Goal: Book appointment/travel/reservation

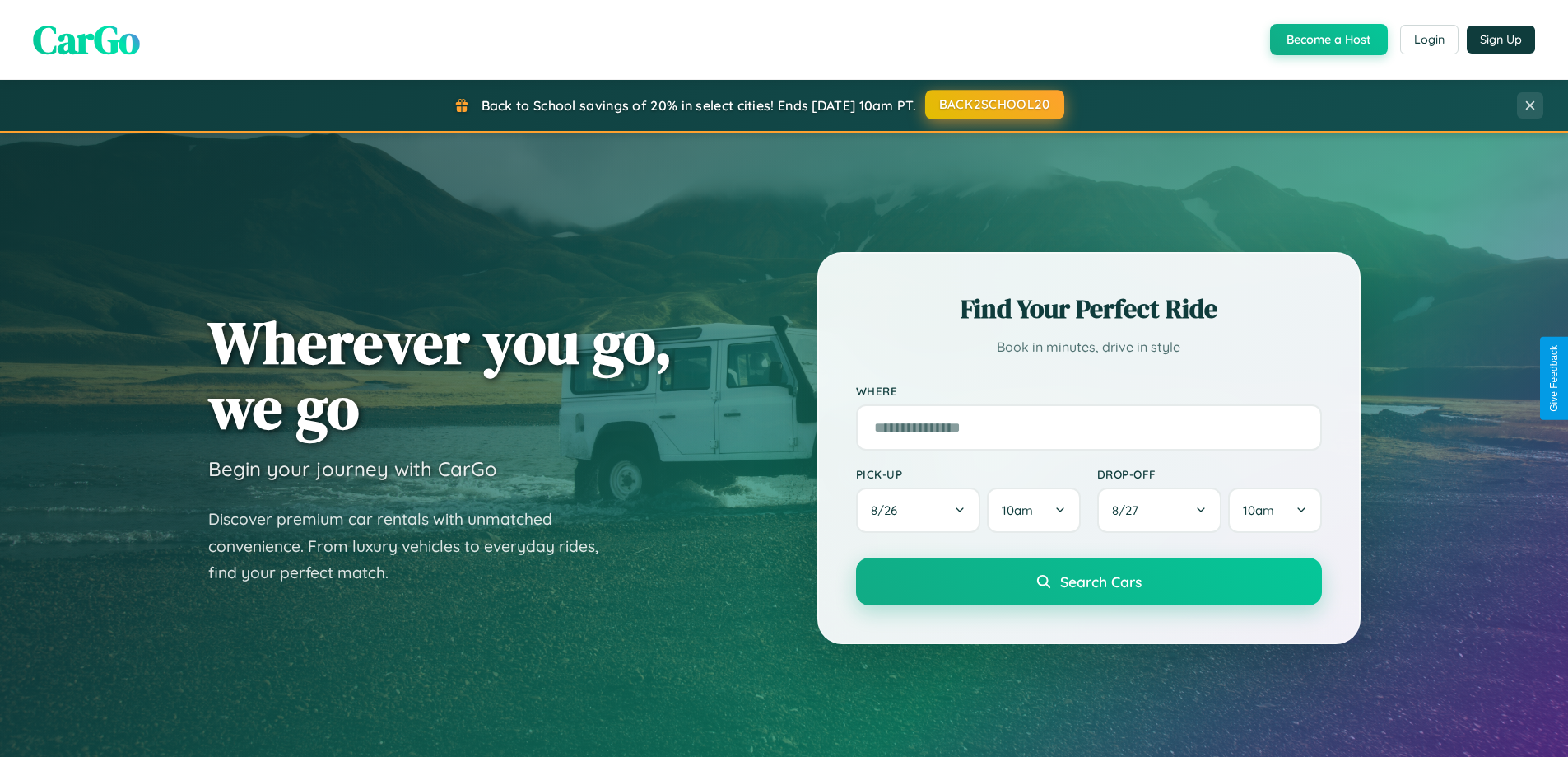
click at [993, 105] on button "BACK2SCHOOL20" at bounding box center [994, 105] width 139 height 30
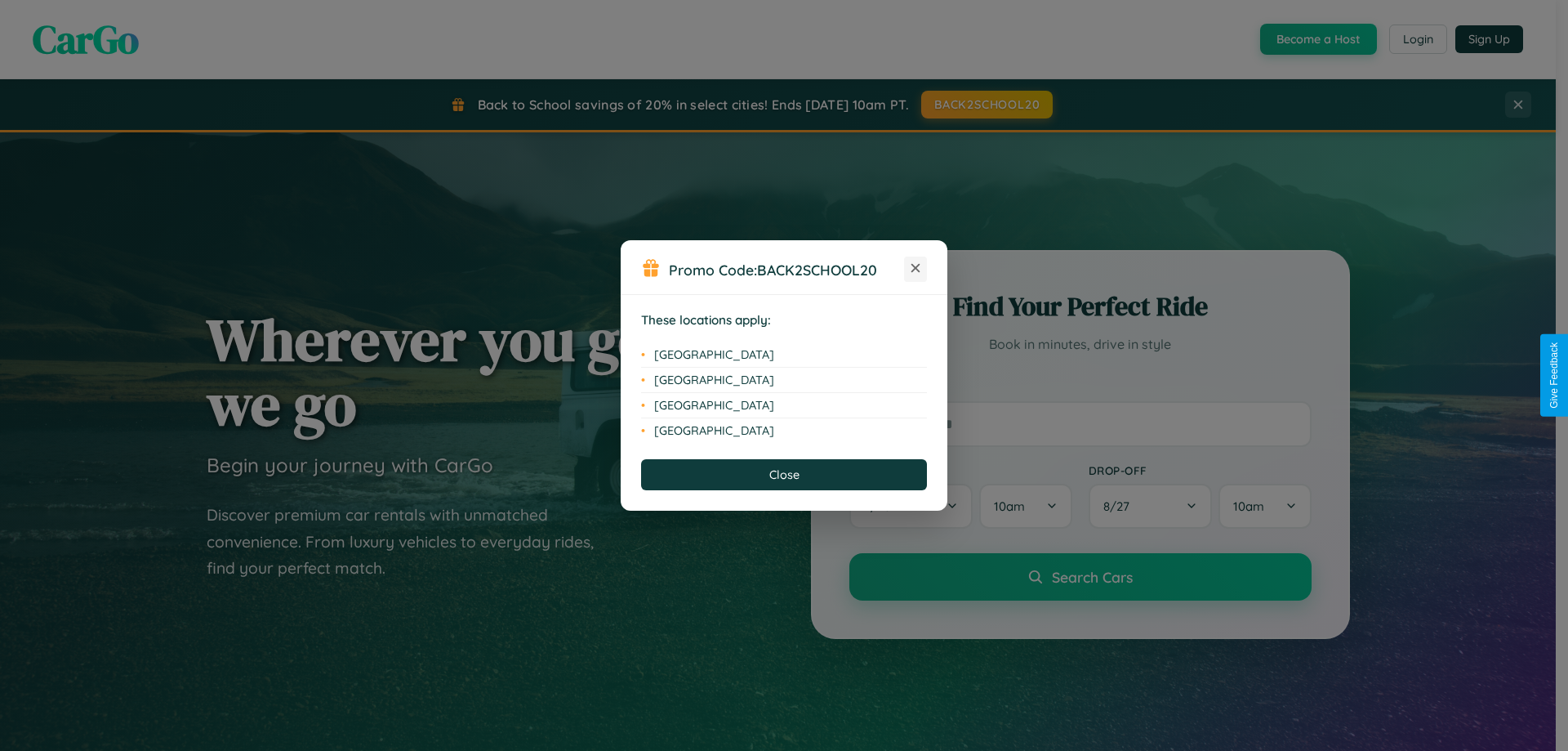
click at [915, 269] on icon at bounding box center [915, 268] width 9 height 9
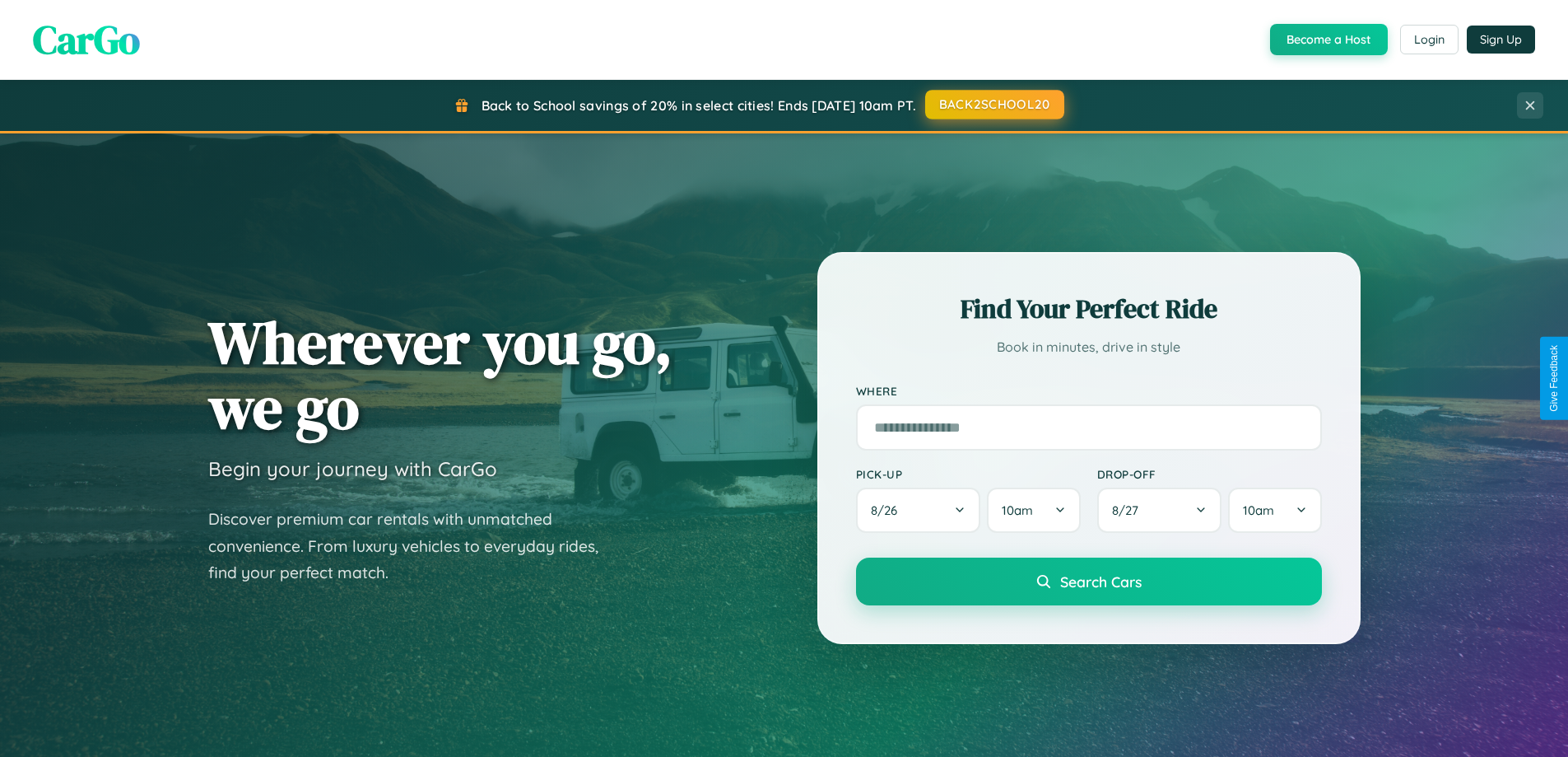
click at [993, 105] on button "BACK2SCHOOL20" at bounding box center [994, 105] width 139 height 30
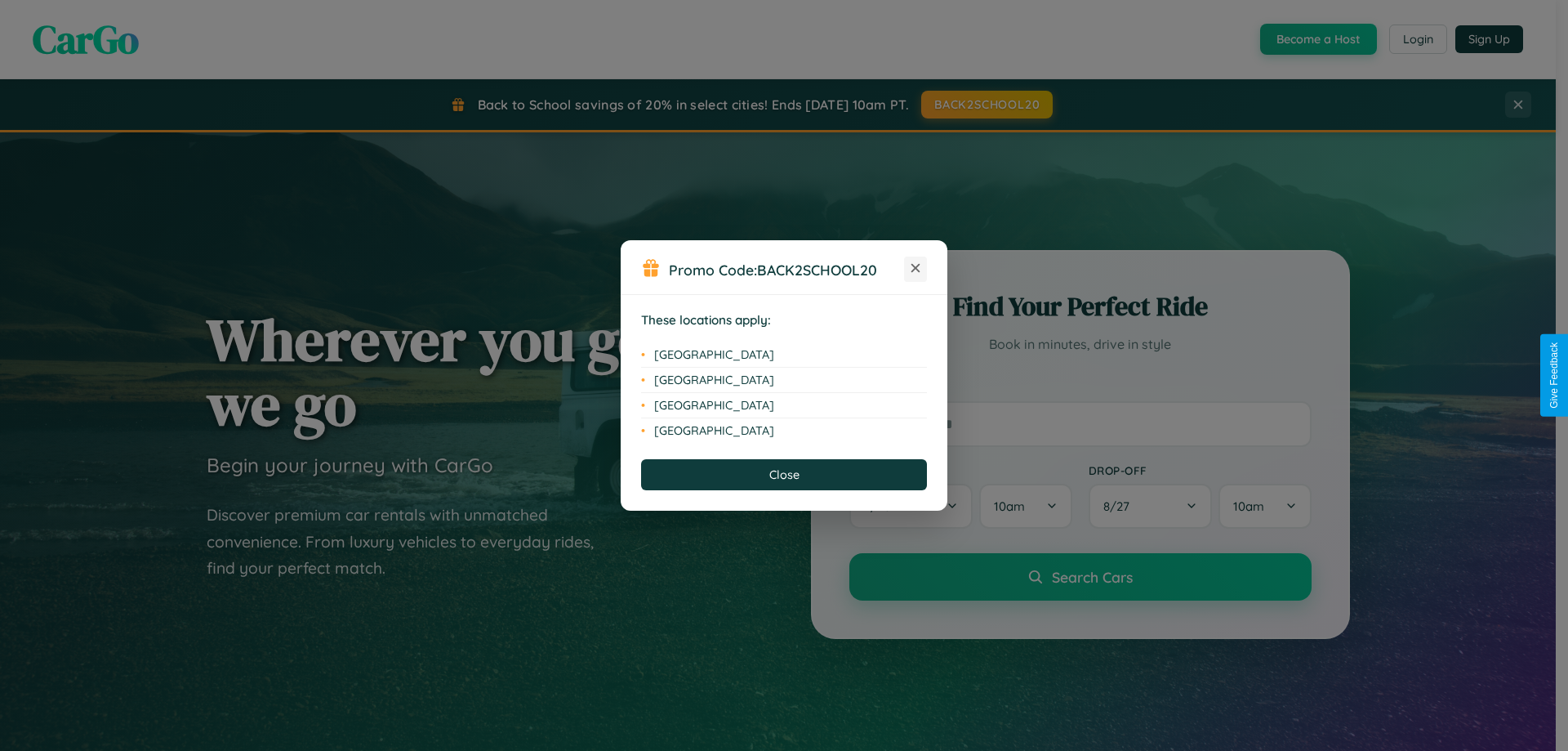
click at [915, 269] on icon at bounding box center [915, 268] width 9 height 9
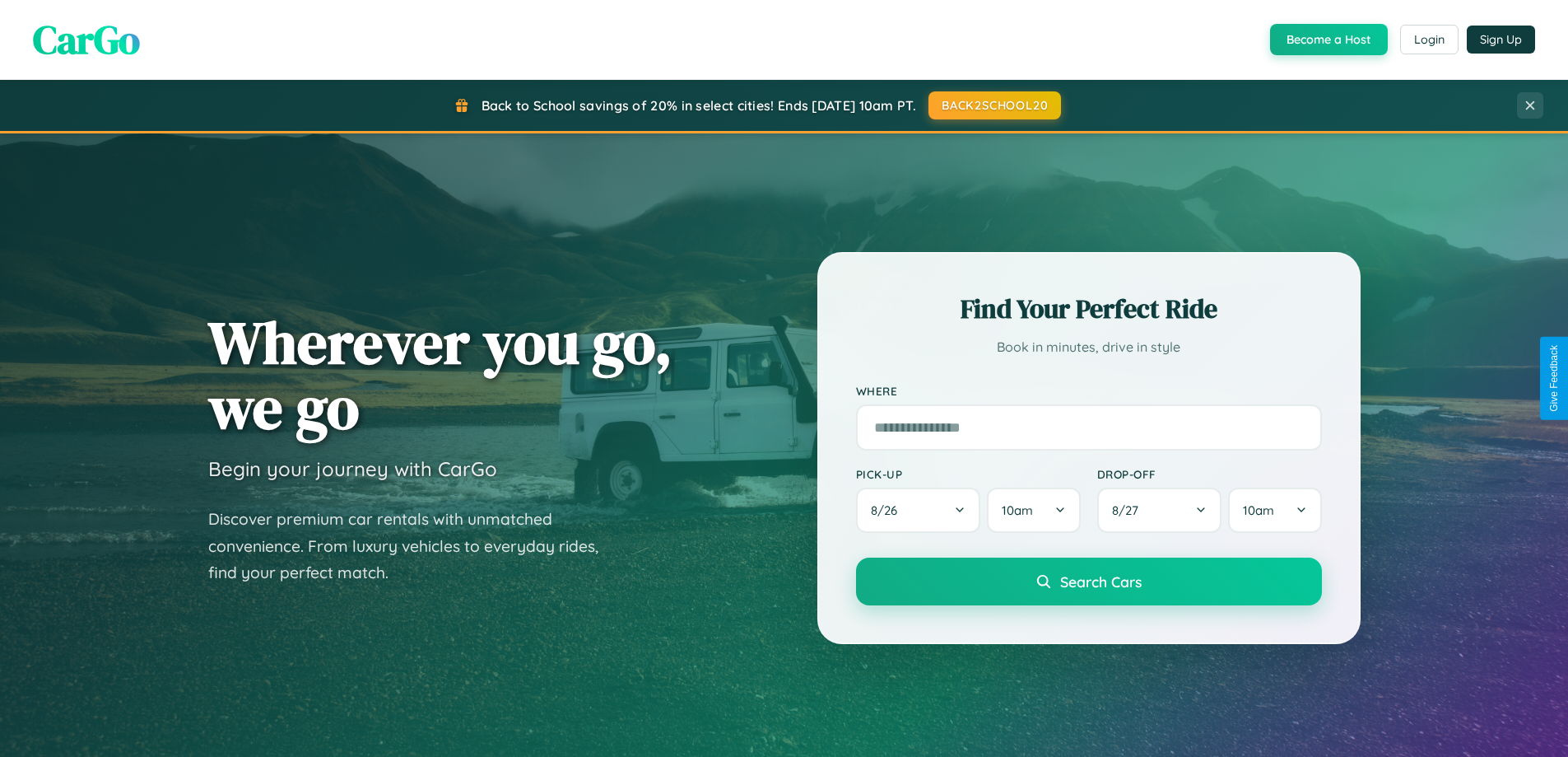
scroll to position [710, 0]
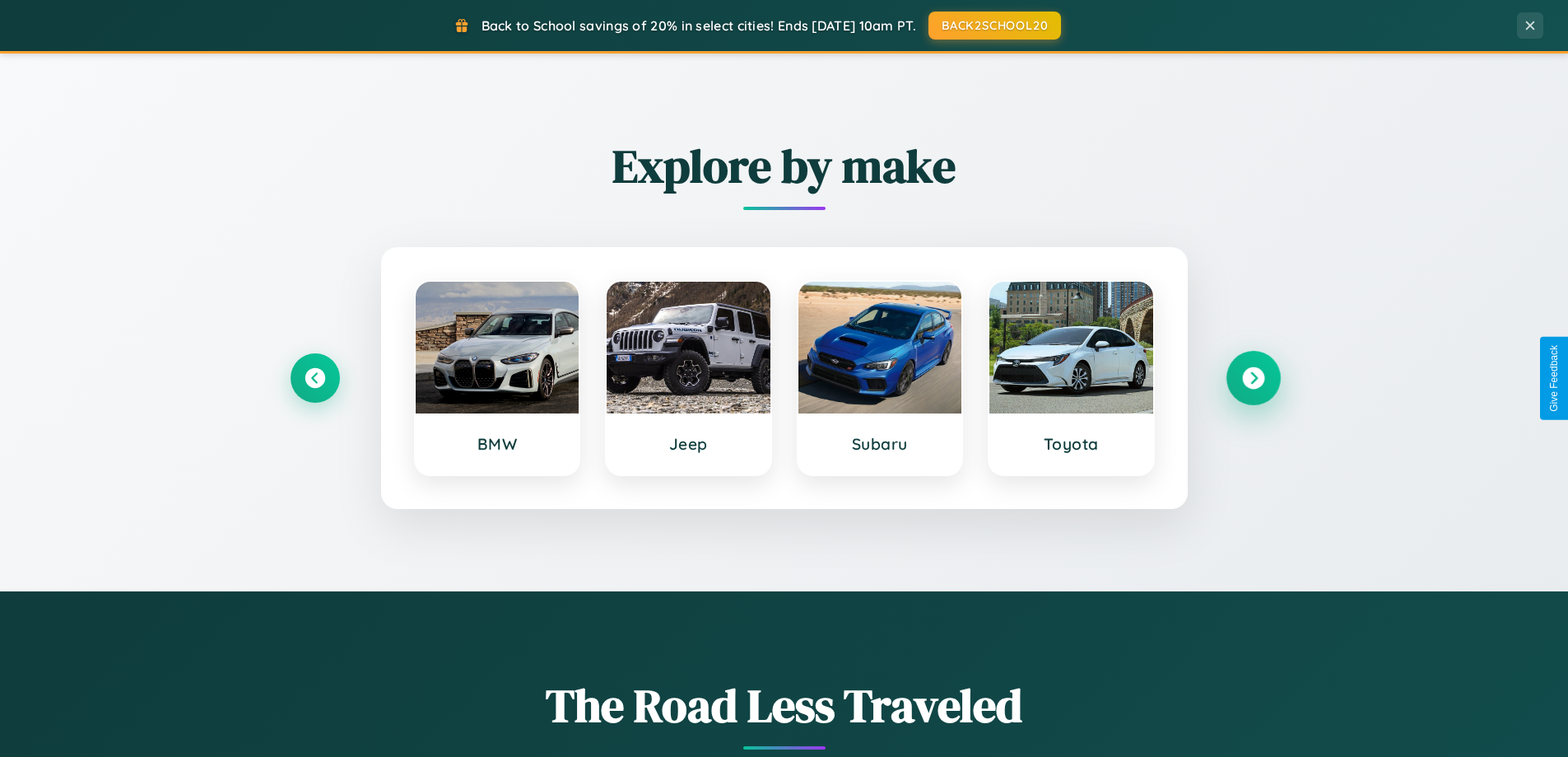
click at [1252, 378] on icon at bounding box center [1253, 378] width 22 height 22
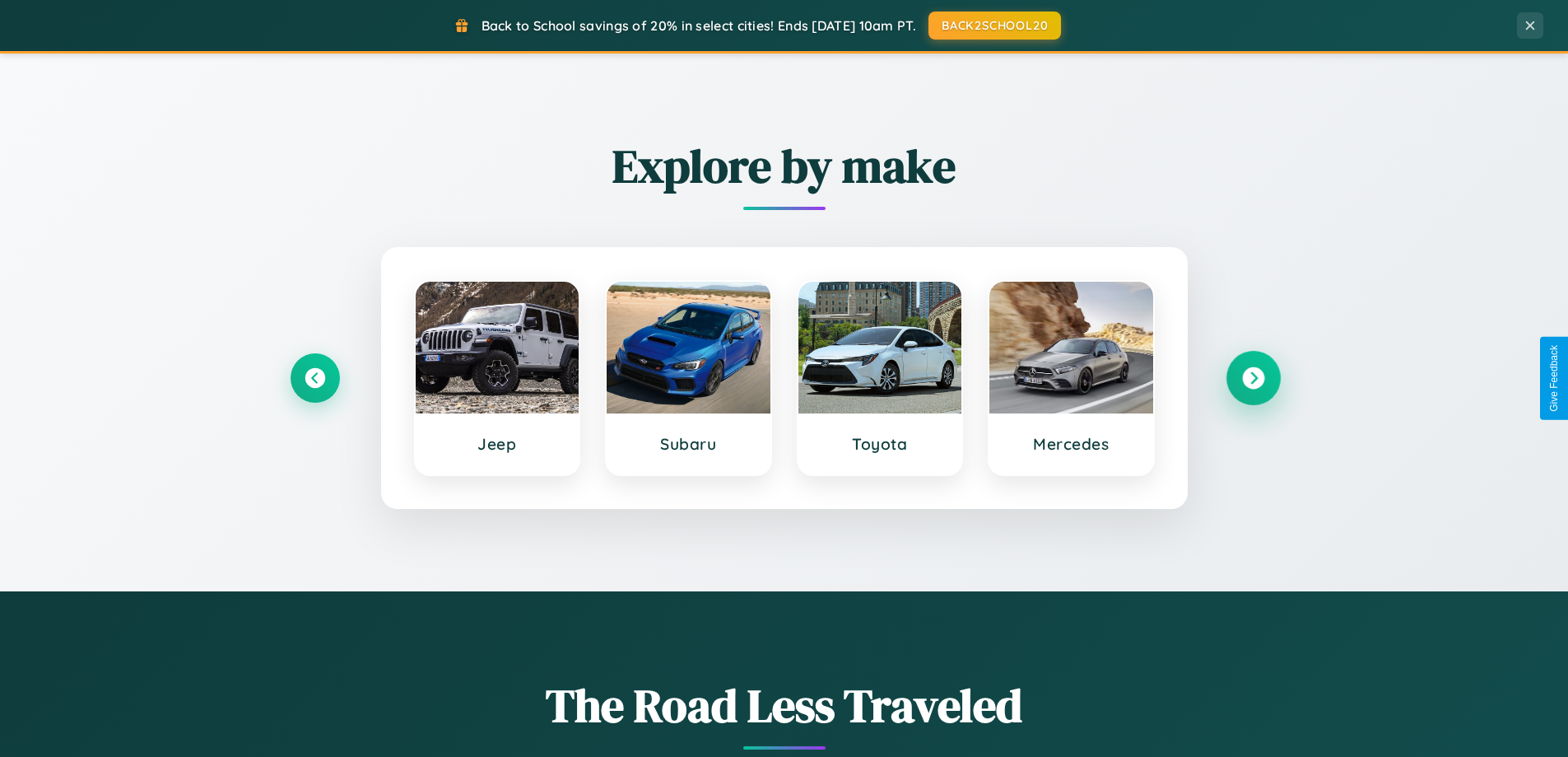
click at [1252, 378] on icon at bounding box center [1253, 378] width 22 height 22
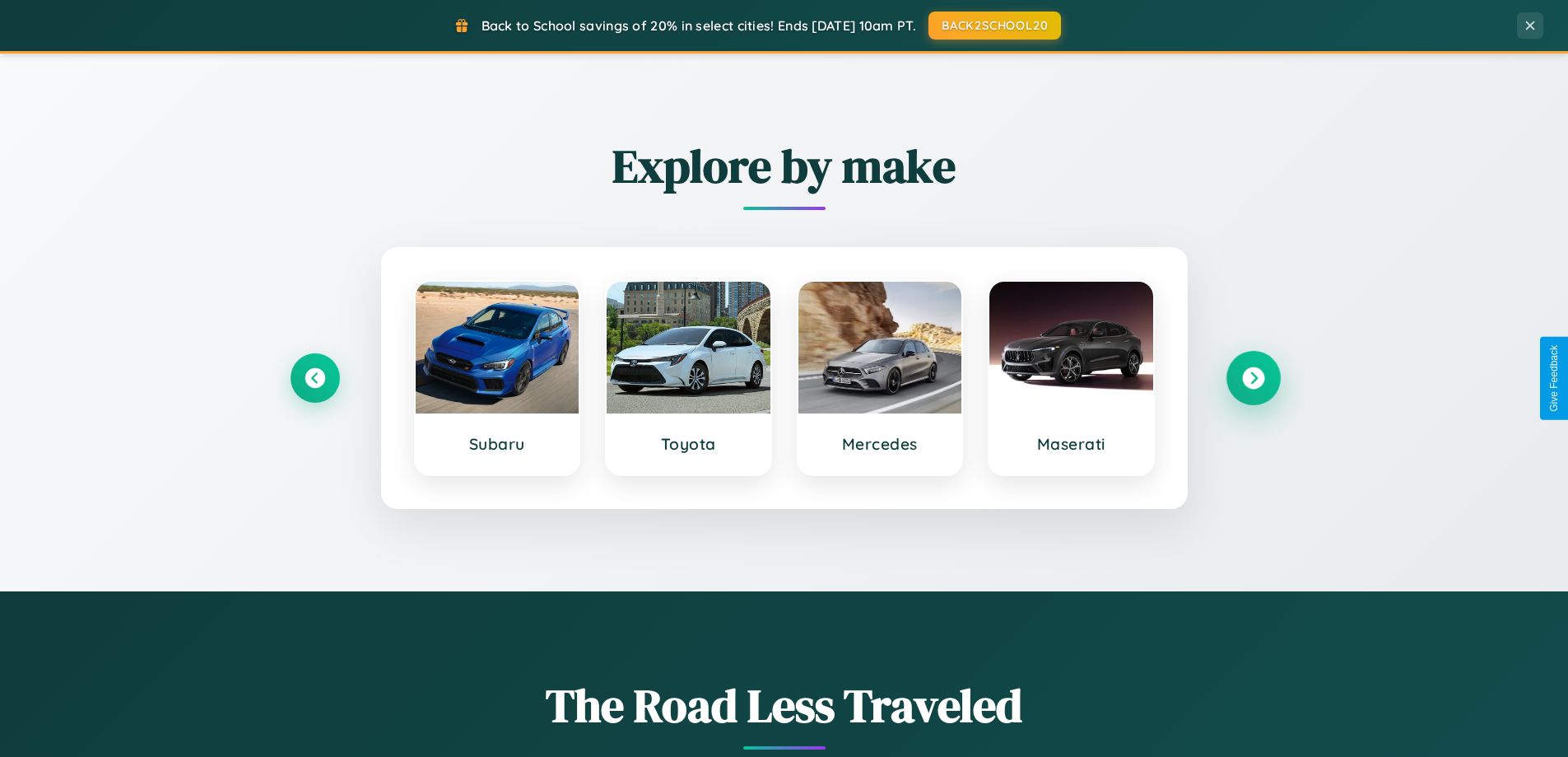
click at [1252, 378] on icon at bounding box center [1253, 378] width 22 height 22
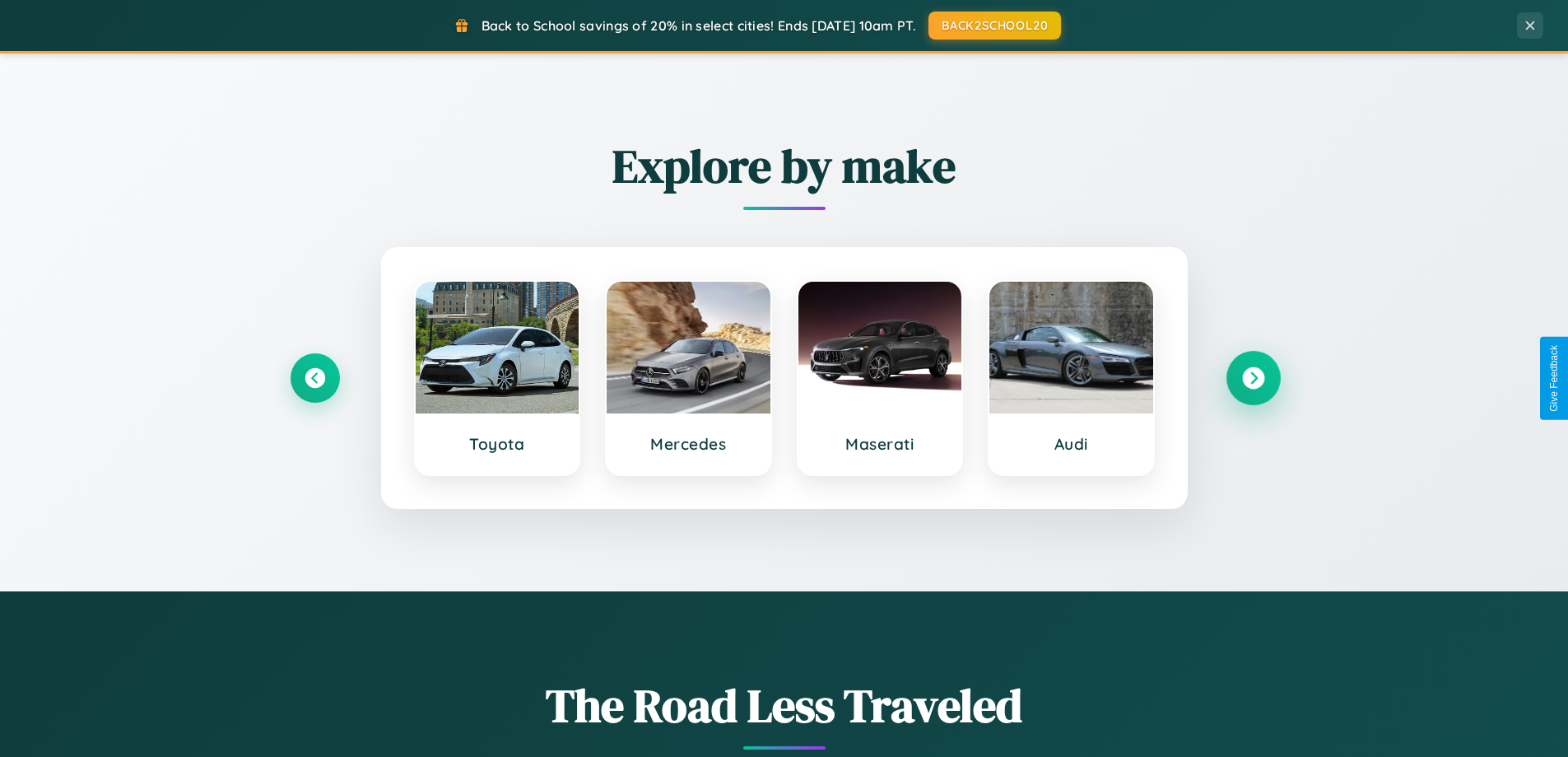
click at [1252, 378] on icon at bounding box center [1253, 378] width 22 height 22
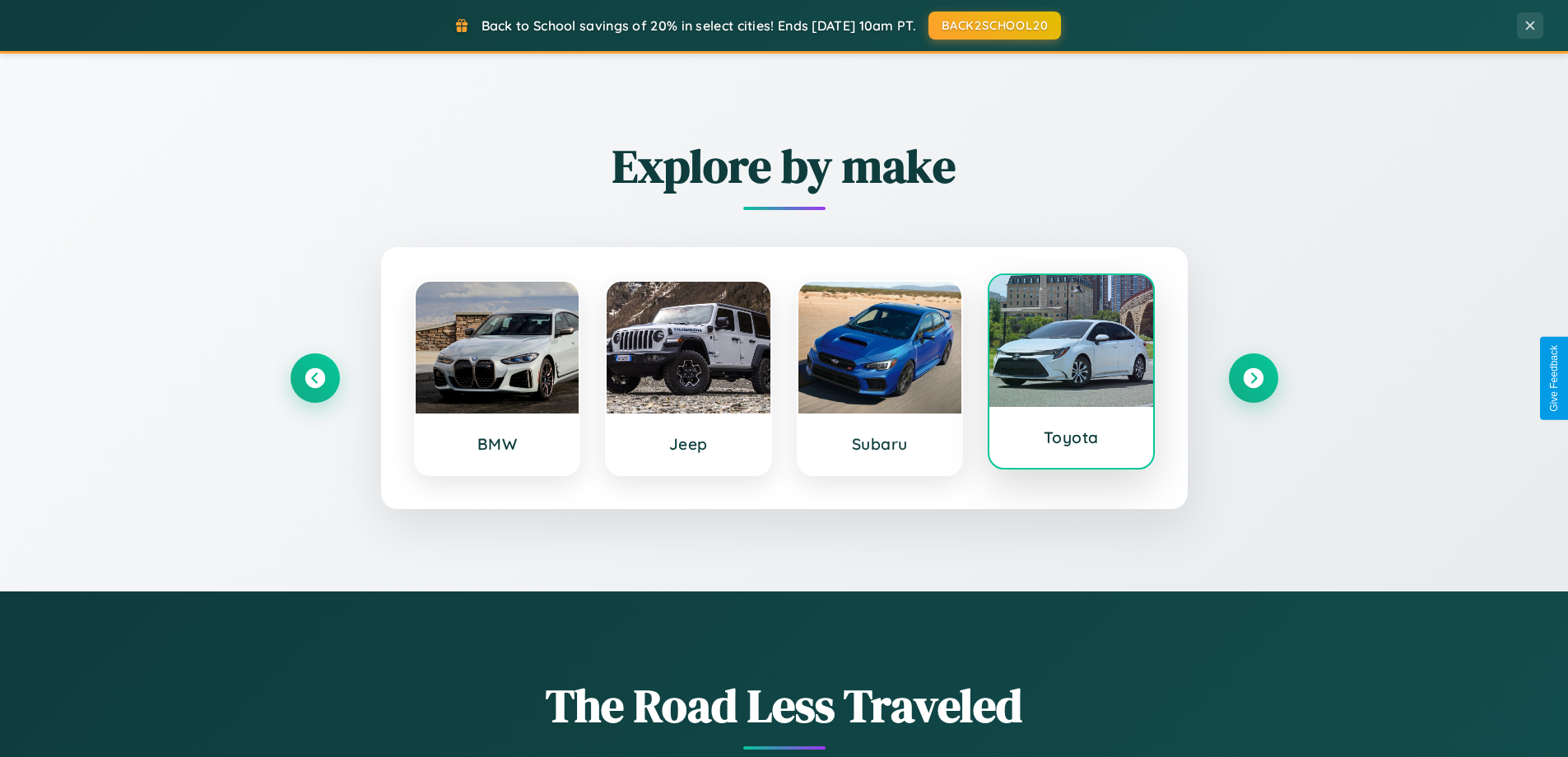
click at [1070, 378] on div at bounding box center [1071, 341] width 164 height 132
